Goal: Obtain resource: Download file/media

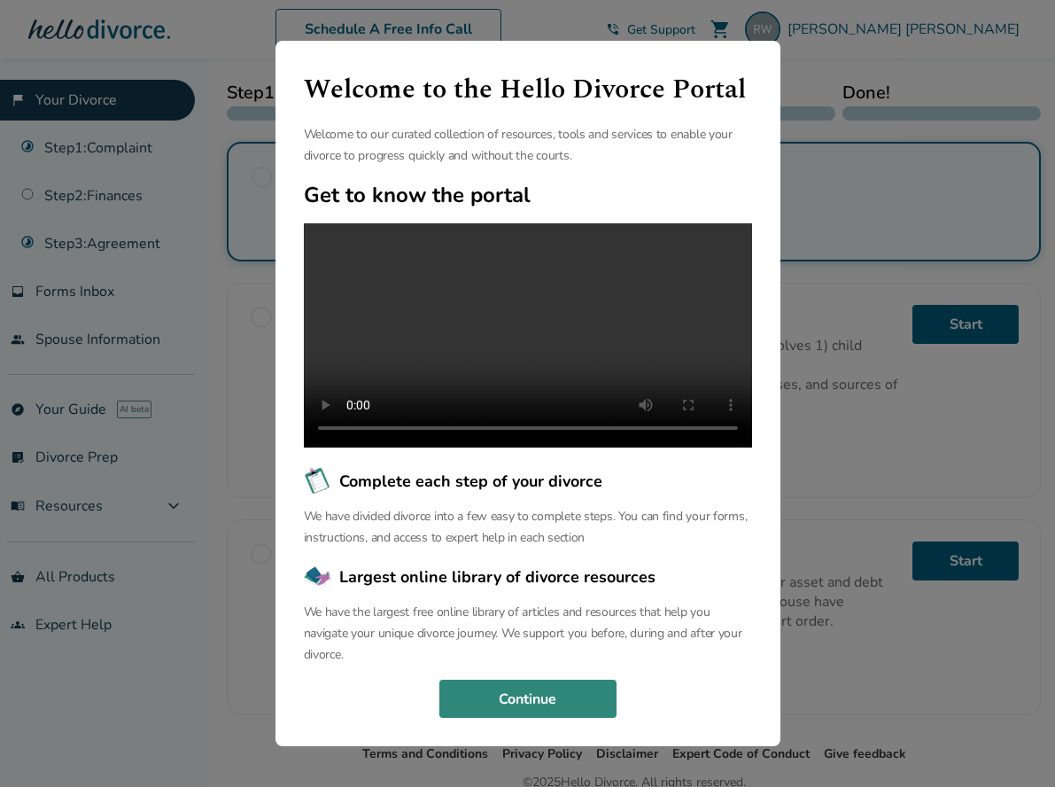
scroll to position [333, 0]
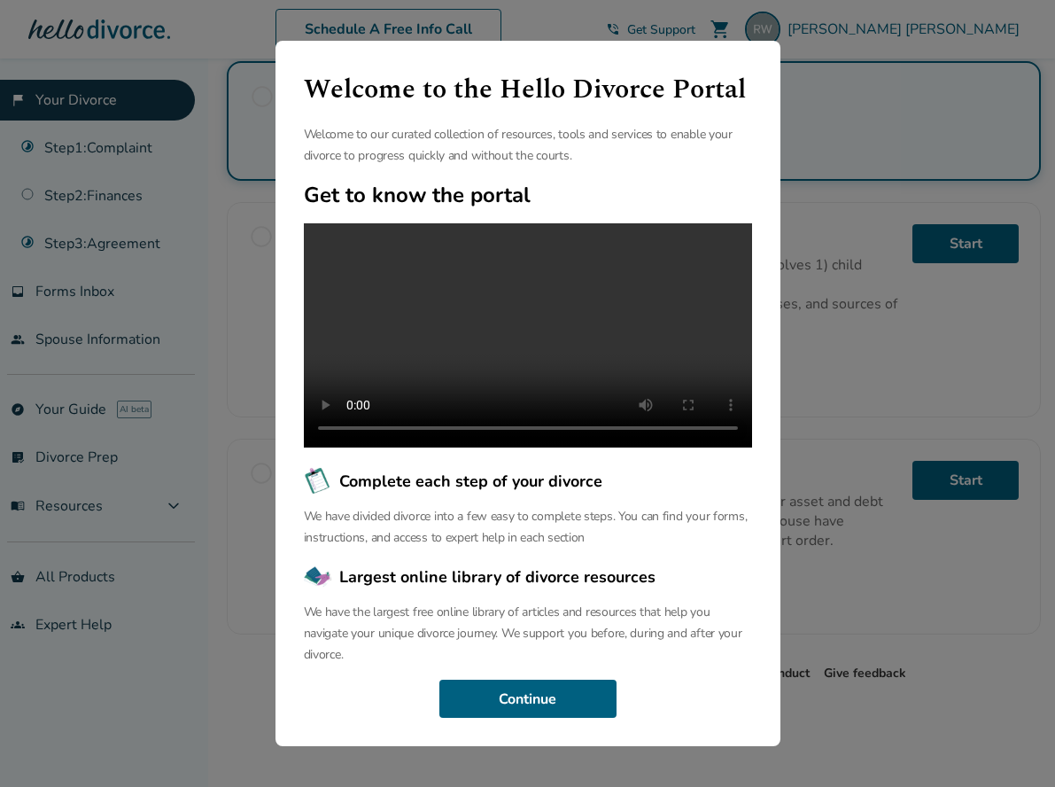
click at [859, 541] on div "Welcome to the Hello Divorce Portal Welcome to our curated collection of resour…" at bounding box center [527, 393] width 1055 height 787
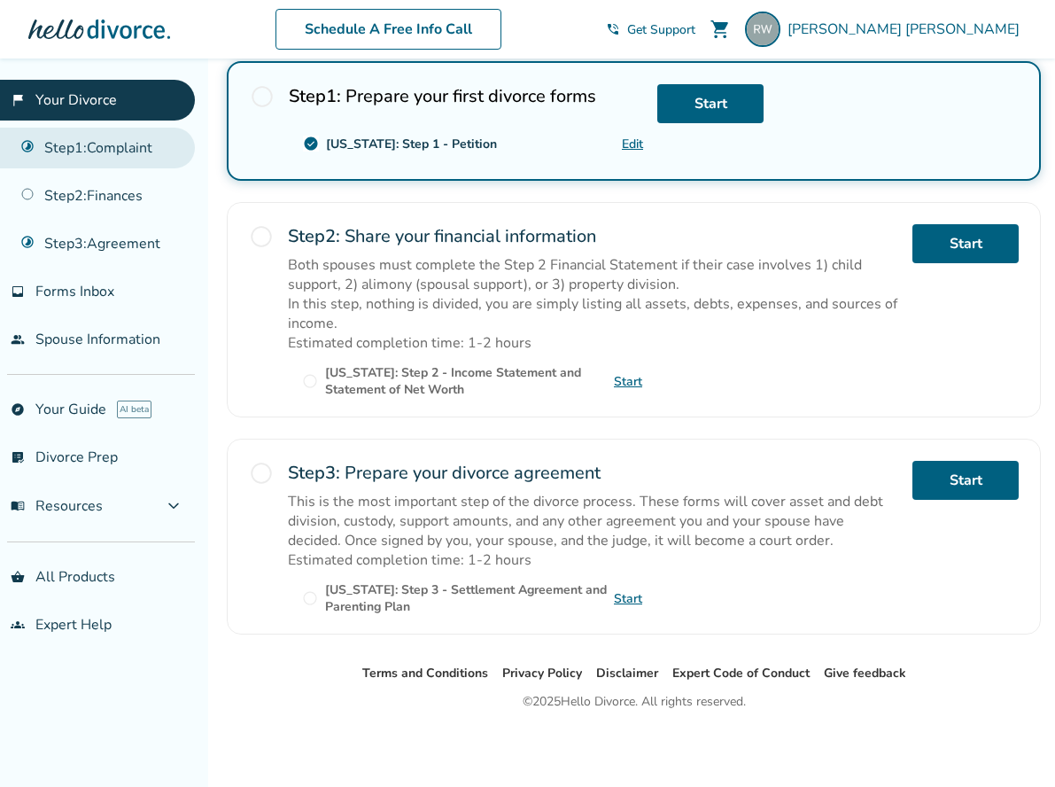
click at [120, 148] on link "Step 1 : Complaint" at bounding box center [97, 148] width 195 height 41
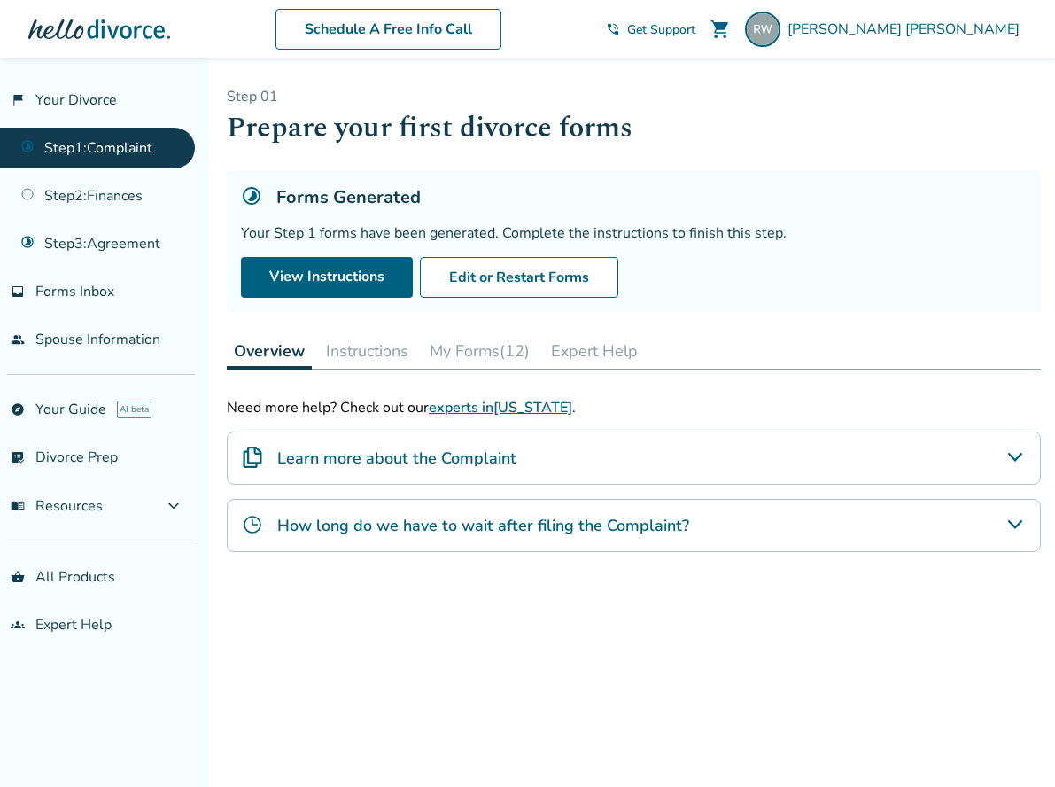
click at [493, 345] on button "My Forms (12)" at bounding box center [480, 350] width 114 height 35
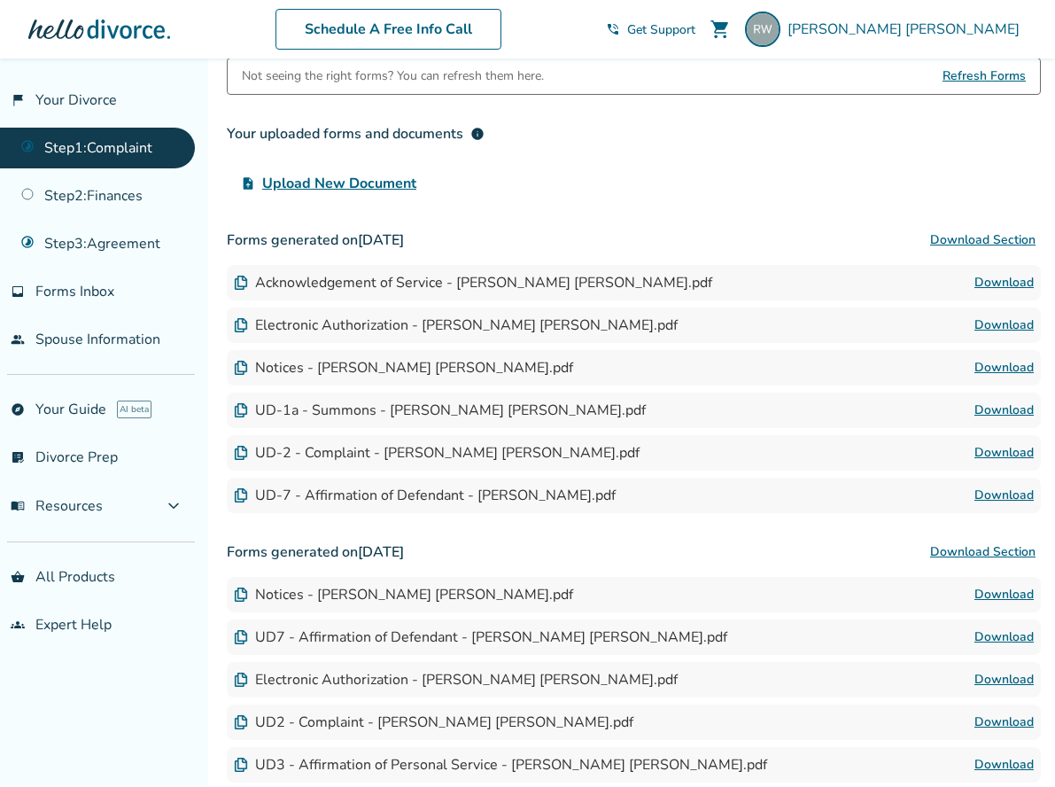
scroll to position [443, 0]
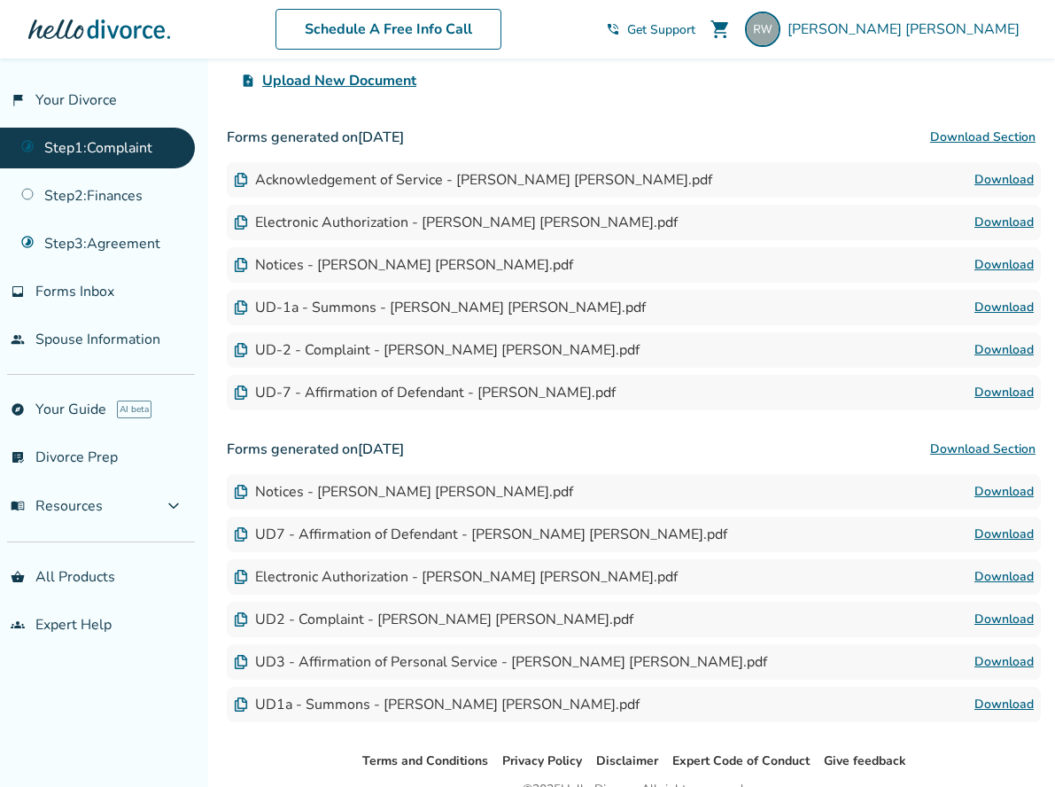
drag, startPoint x: 259, startPoint y: 175, endPoint x: 249, endPoint y: 179, distance: 10.4
click at [259, 175] on div "Acknowledgement of Service - [PERSON_NAME] [PERSON_NAME].pdf" at bounding box center [473, 179] width 478 height 19
click at [244, 181] on img at bounding box center [241, 180] width 14 height 14
click at [243, 182] on img at bounding box center [241, 180] width 14 height 14
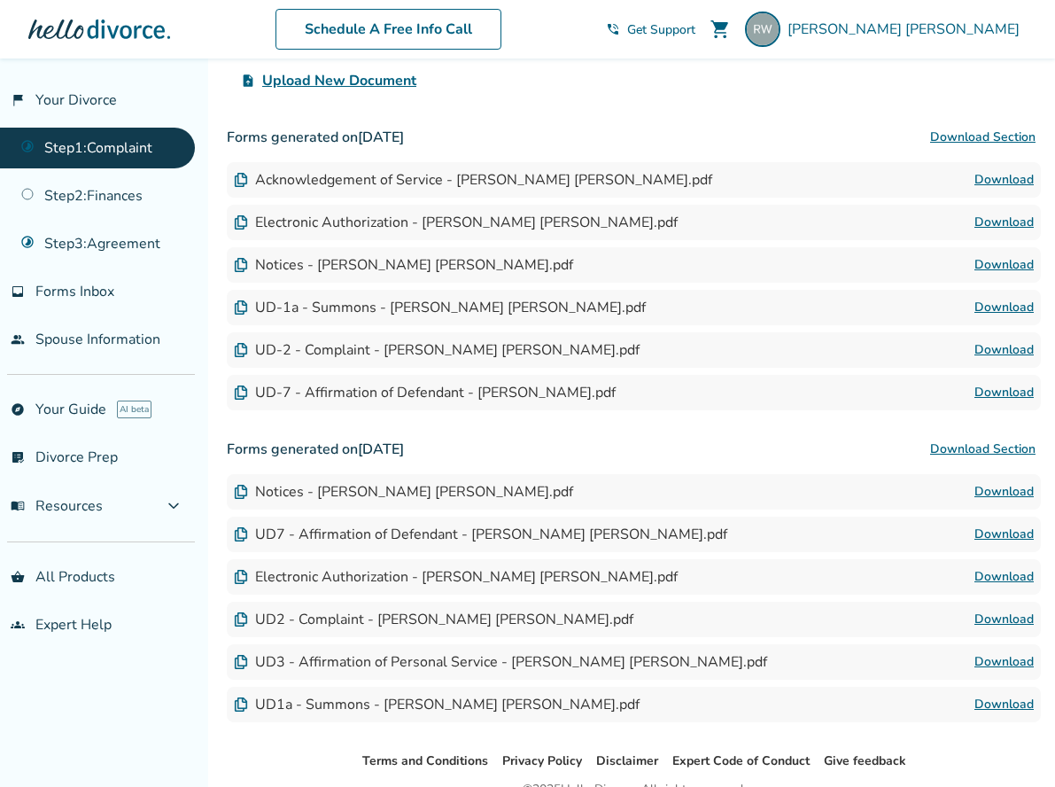
click at [1008, 177] on link "Download" at bounding box center [1003, 179] width 59 height 21
click at [996, 221] on link "Download" at bounding box center [1003, 222] width 59 height 21
click at [1005, 264] on link "Download" at bounding box center [1003, 264] width 59 height 21
click at [1009, 305] on link "Download" at bounding box center [1003, 307] width 59 height 21
click at [1010, 349] on link "Download" at bounding box center [1003, 349] width 59 height 21
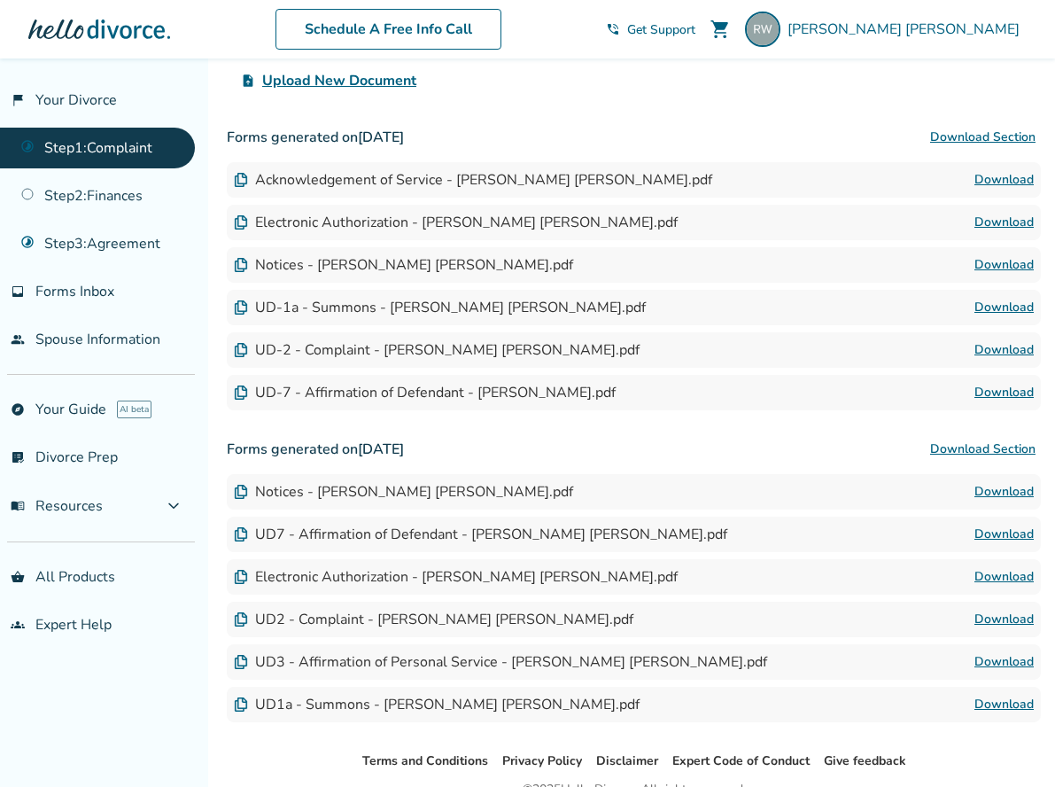
click at [995, 392] on link "Download" at bounding box center [1003, 392] width 59 height 21
click at [1005, 33] on span "[PERSON_NAME]" at bounding box center [907, 28] width 239 height 19
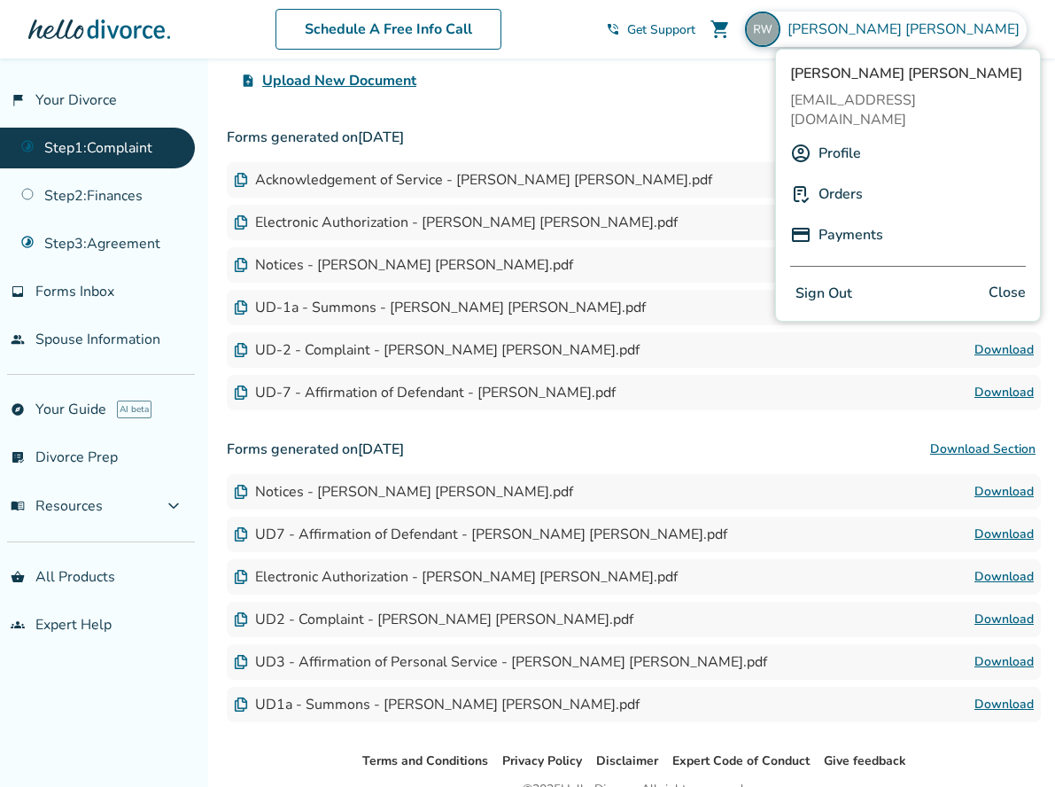
click at [839, 281] on button "Sign Out" at bounding box center [823, 294] width 67 height 26
